Goal: Find contact information: Obtain details needed to contact an individual or organization

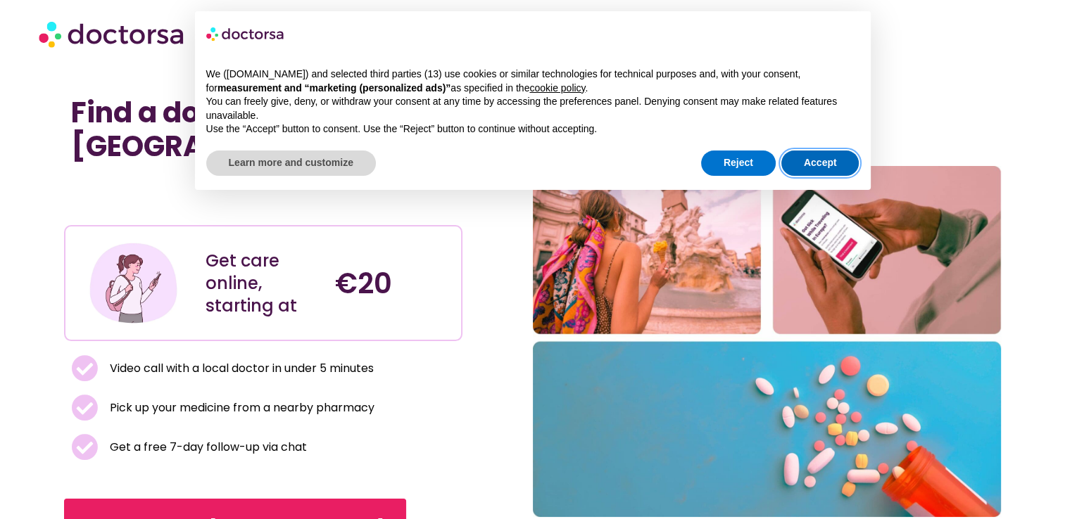
click at [837, 163] on button "Accept" at bounding box center [820, 163] width 78 height 25
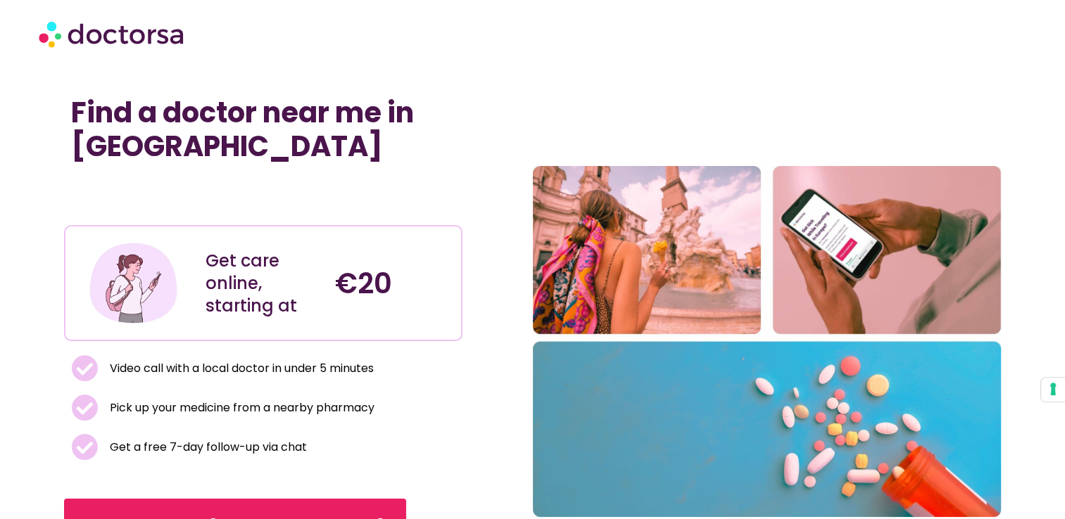
click at [108, 35] on img at bounding box center [113, 34] width 148 height 42
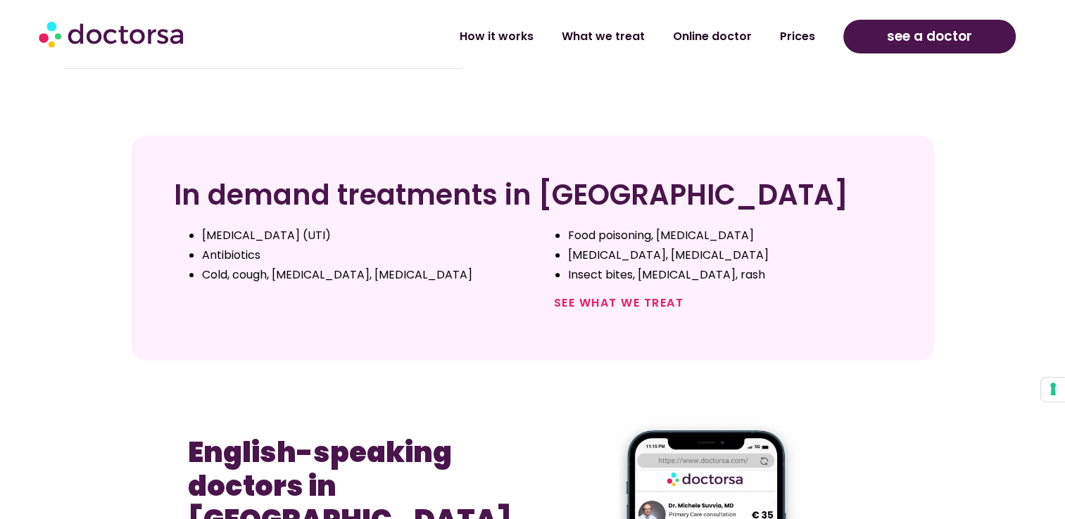
scroll to position [532, 0]
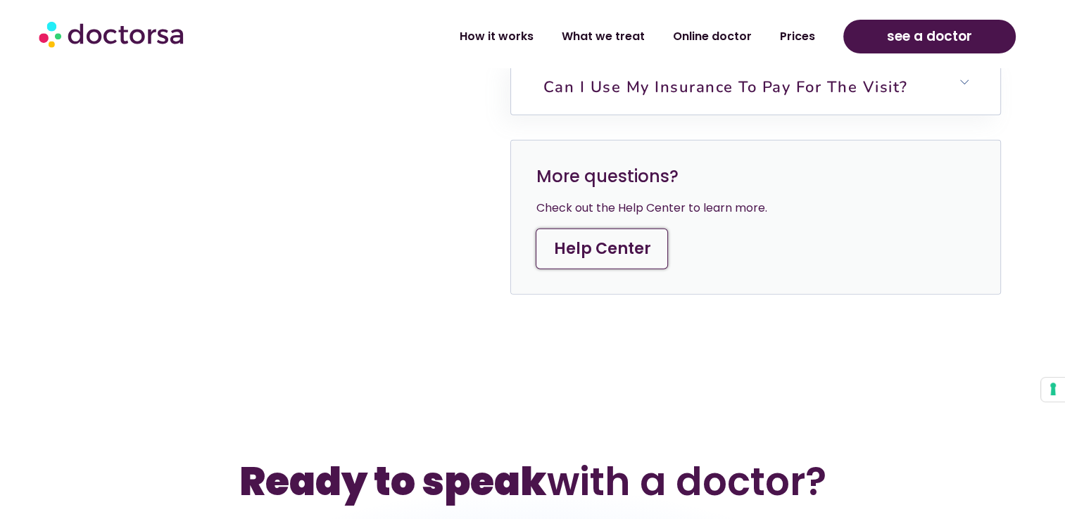
scroll to position [4139, 0]
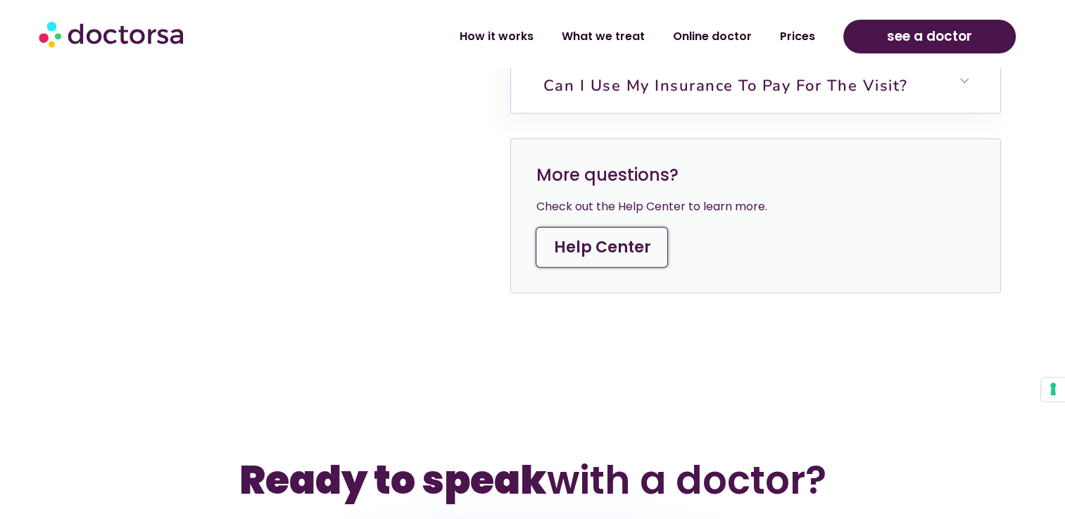
click at [597, 227] on link "Help Center" at bounding box center [601, 247] width 132 height 41
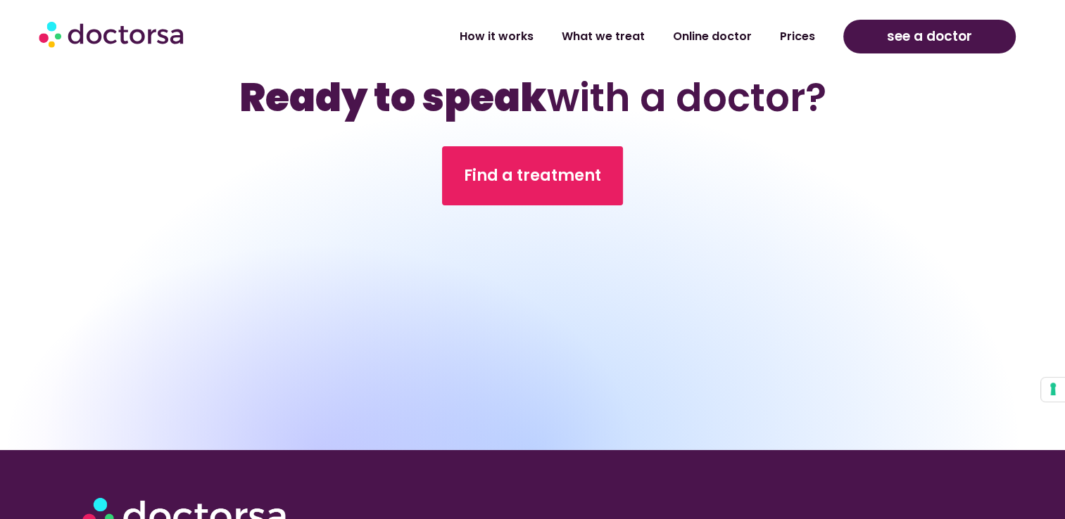
scroll to position [4861, 0]
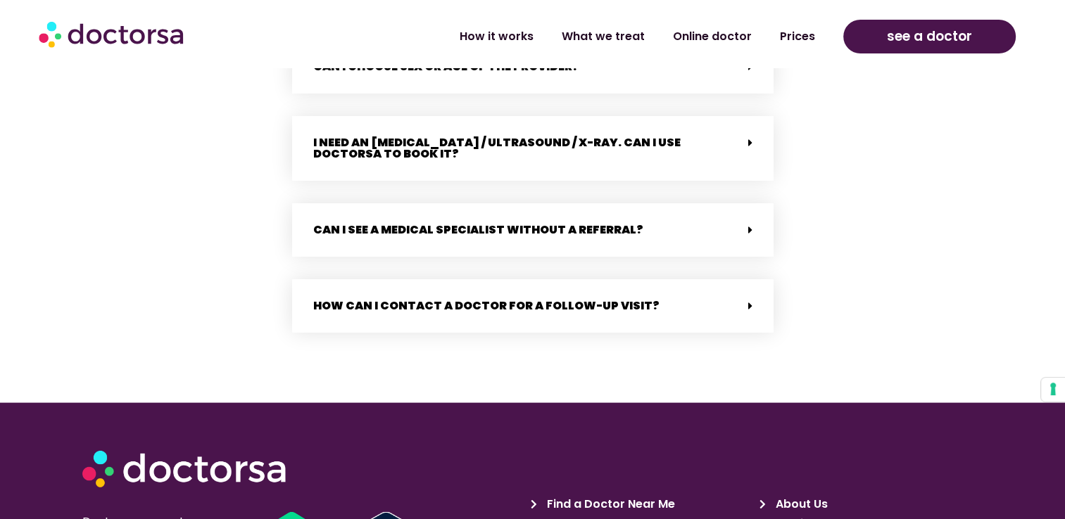
scroll to position [3114, 0]
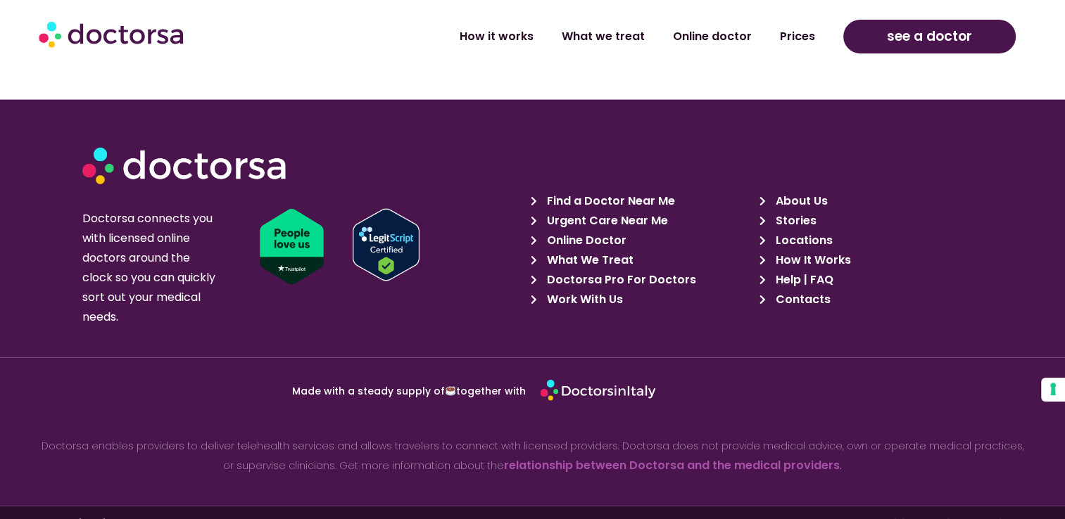
click at [811, 290] on span "Contacts" at bounding box center [800, 300] width 58 height 20
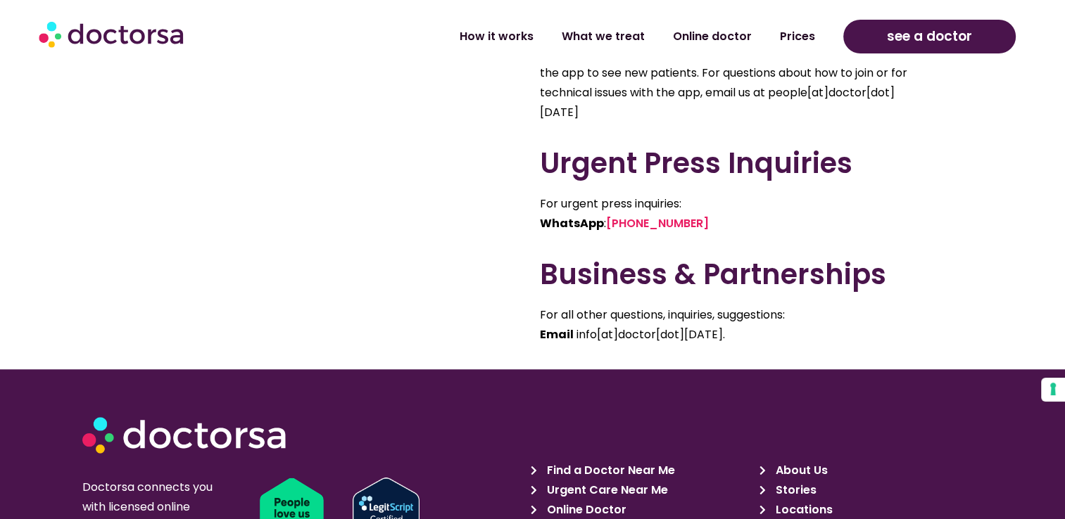
scroll to position [987, 0]
